Goal: Transaction & Acquisition: Purchase product/service

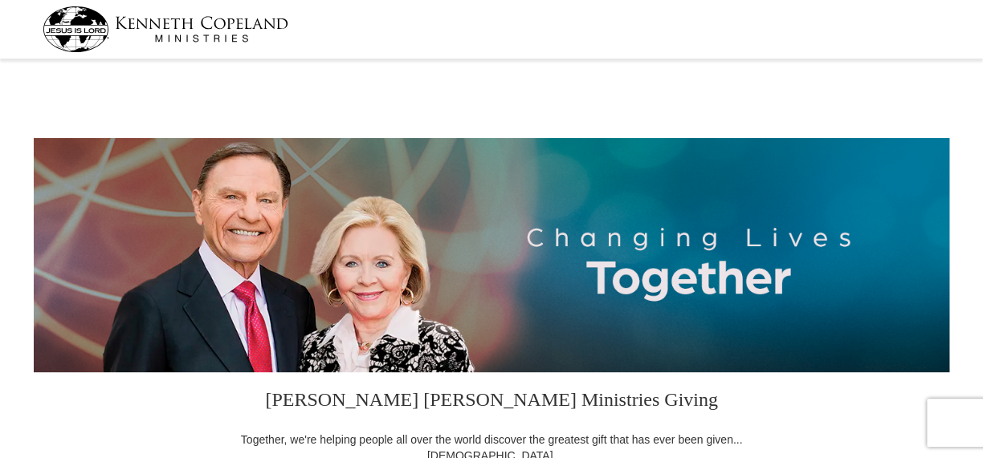
select select "WY"
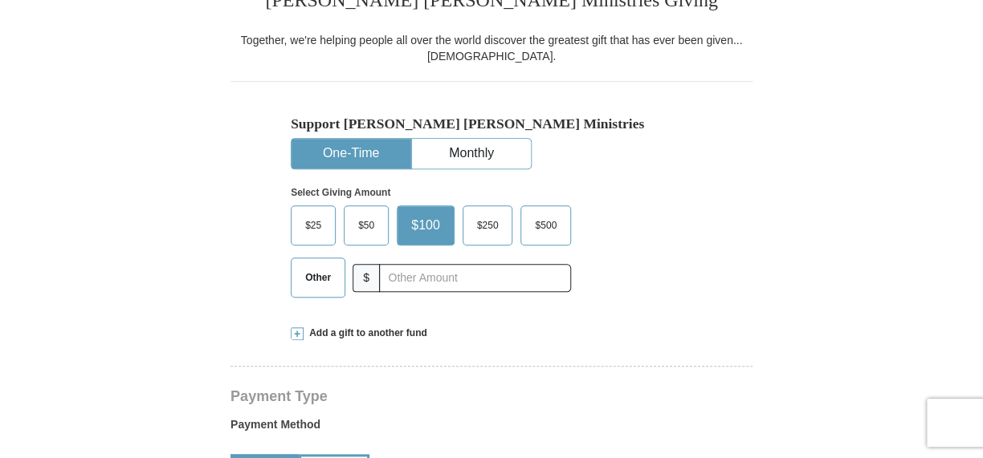
scroll to position [399, 0]
drag, startPoint x: 0, startPoint y: 0, endPoint x: 304, endPoint y: 280, distance: 413.6
click at [304, 280] on span "Other" at bounding box center [318, 279] width 42 height 24
click at [0, 0] on input "Other" at bounding box center [0, 0] width 0 height 0
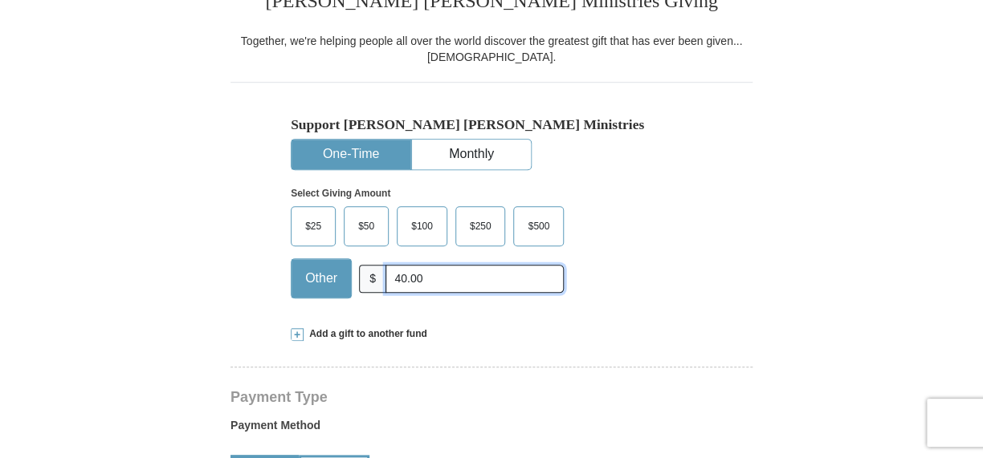
type input "40.00"
click at [633, 288] on div "Select Giving Amount Amount must be a valid number The total gift cannot be les…" at bounding box center [491, 240] width 401 height 140
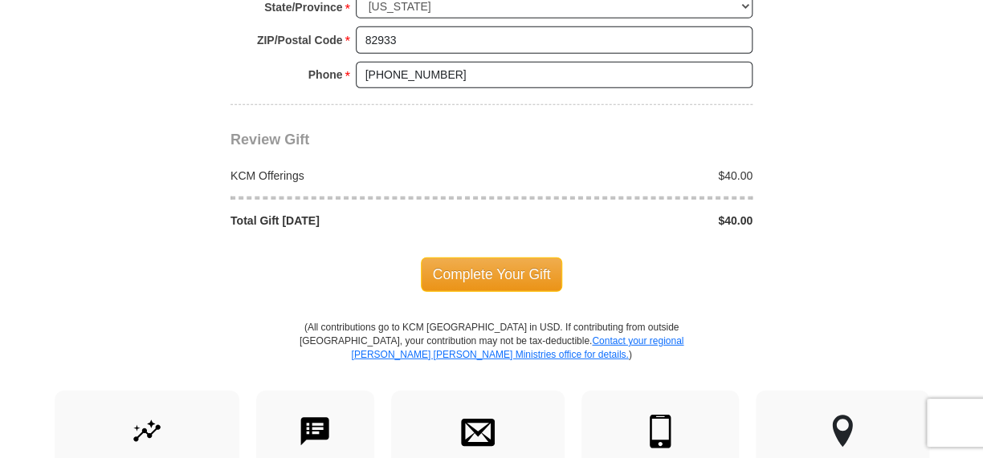
scroll to position [1403, 0]
click at [496, 272] on span "Complete Your Gift" at bounding box center [492, 274] width 142 height 34
